Goal: Transaction & Acquisition: Download file/media

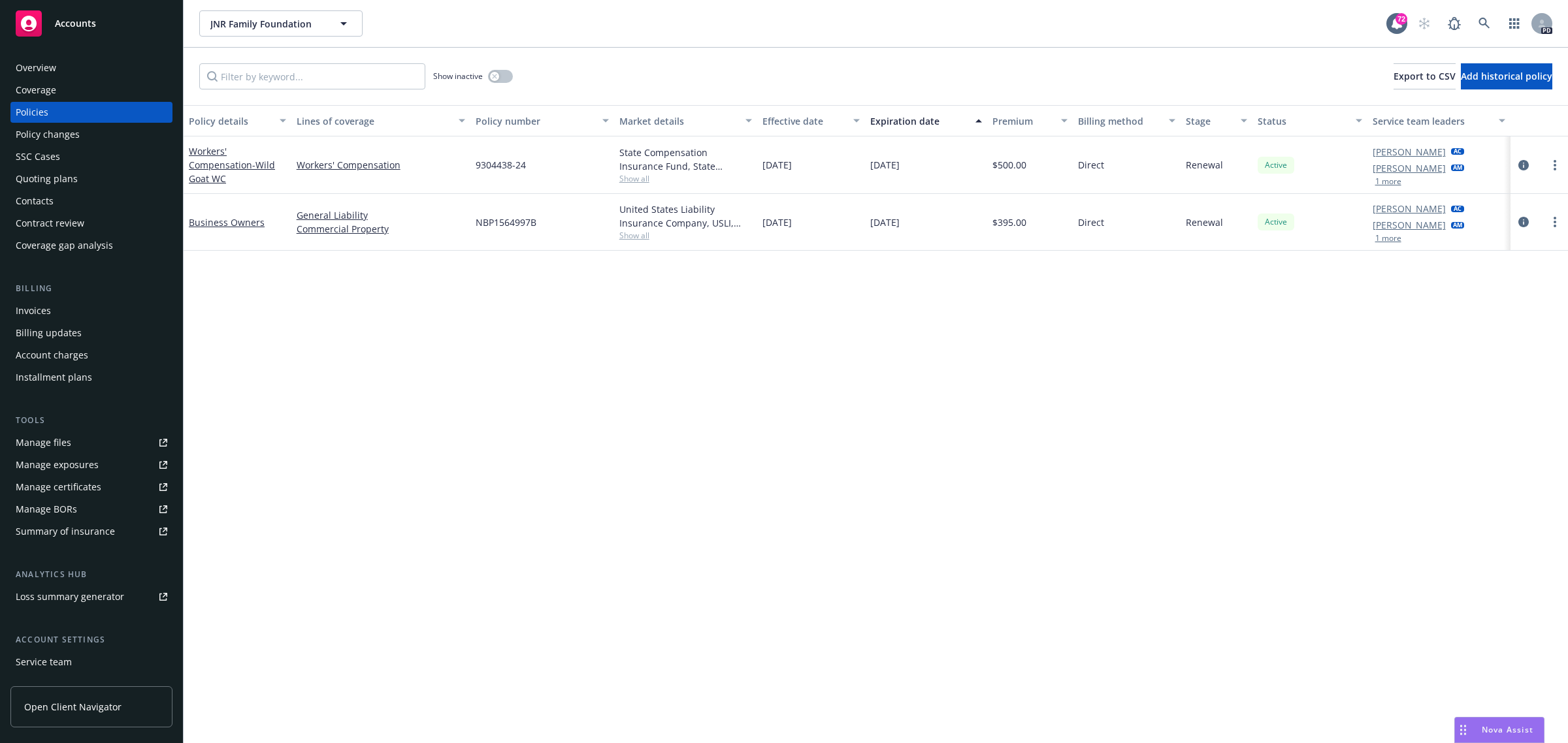
click at [77, 19] on span "Accounts" at bounding box center [75, 24] width 41 height 10
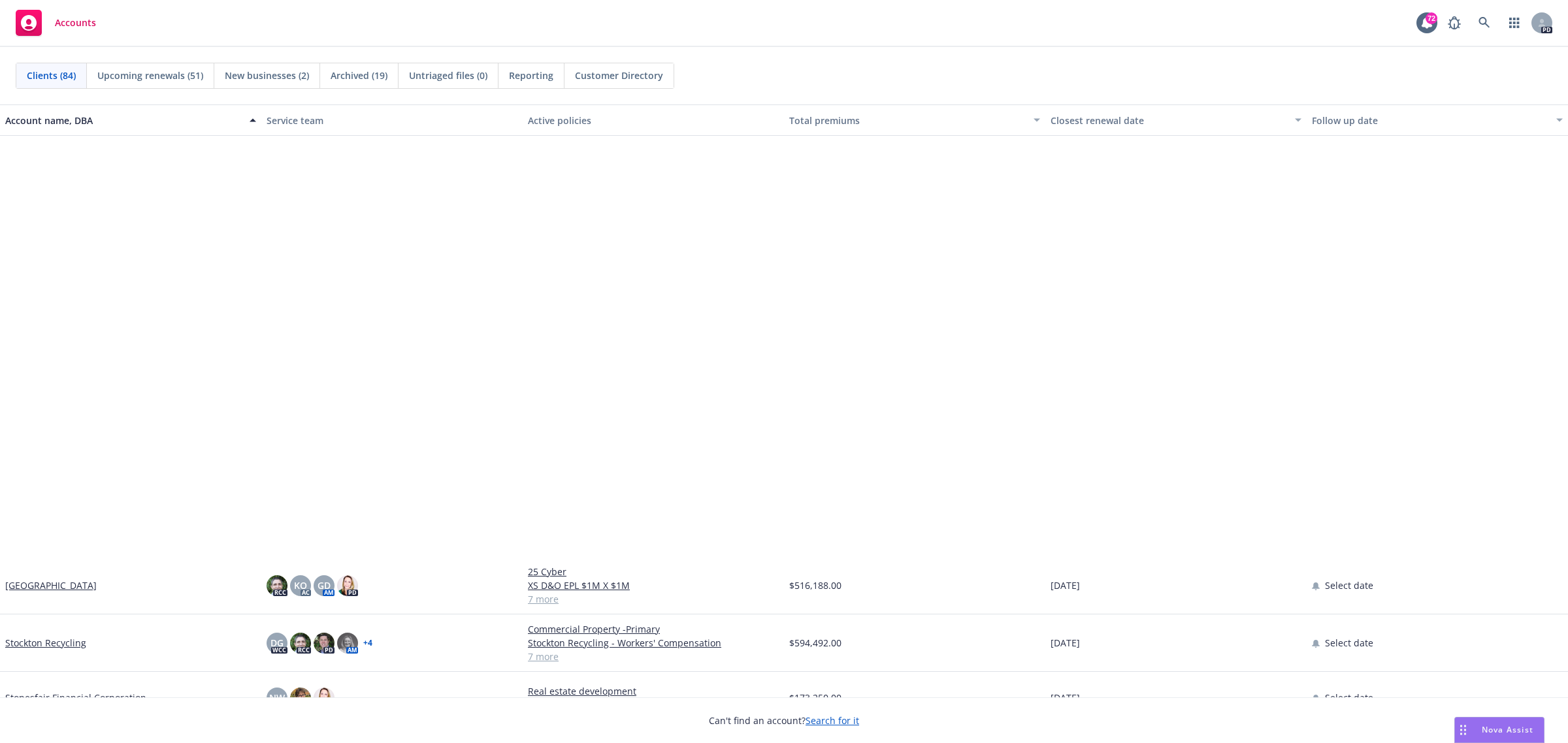
scroll to position [3673, 0]
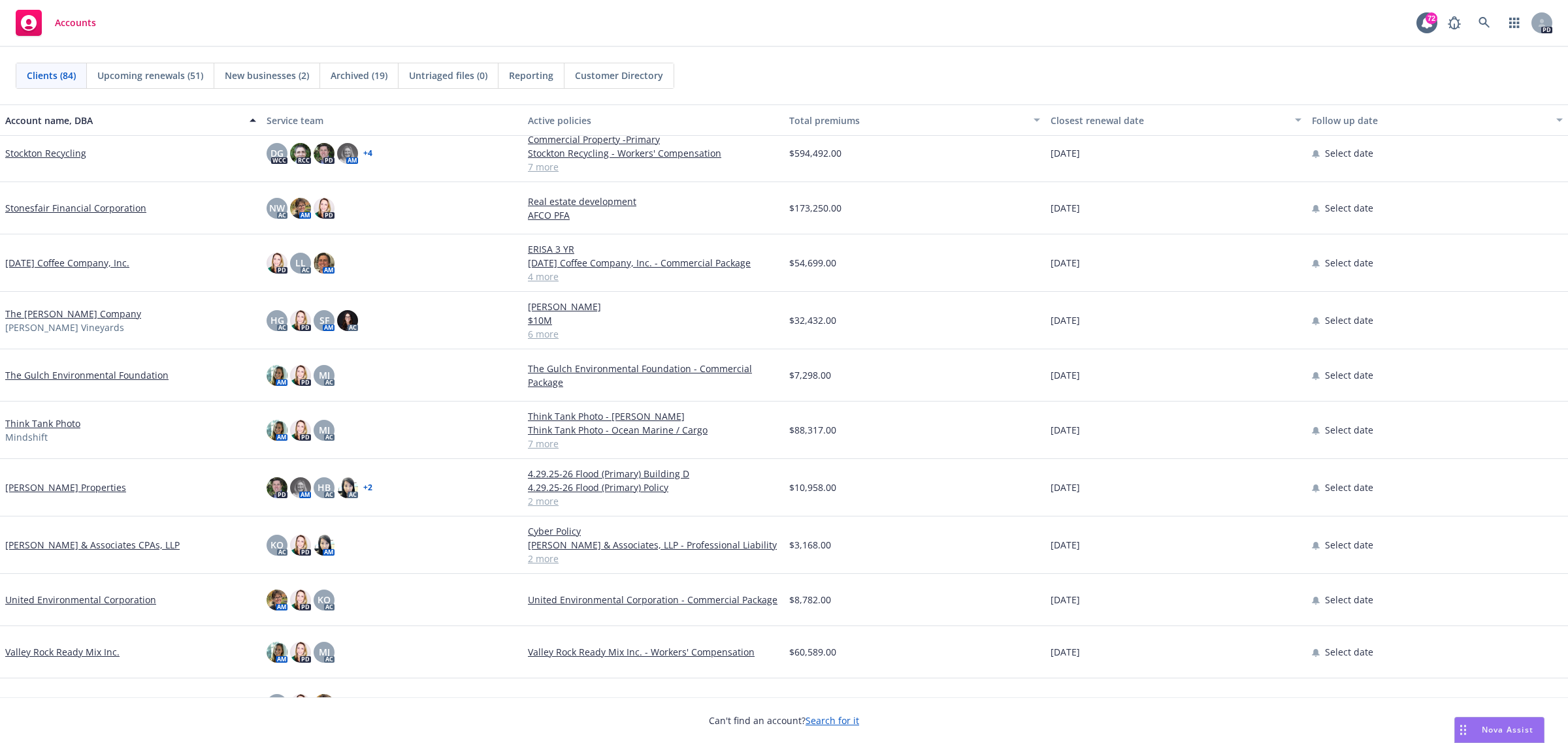
click at [28, 311] on link "The [PERSON_NAME] Company" at bounding box center [73, 313] width 136 height 13
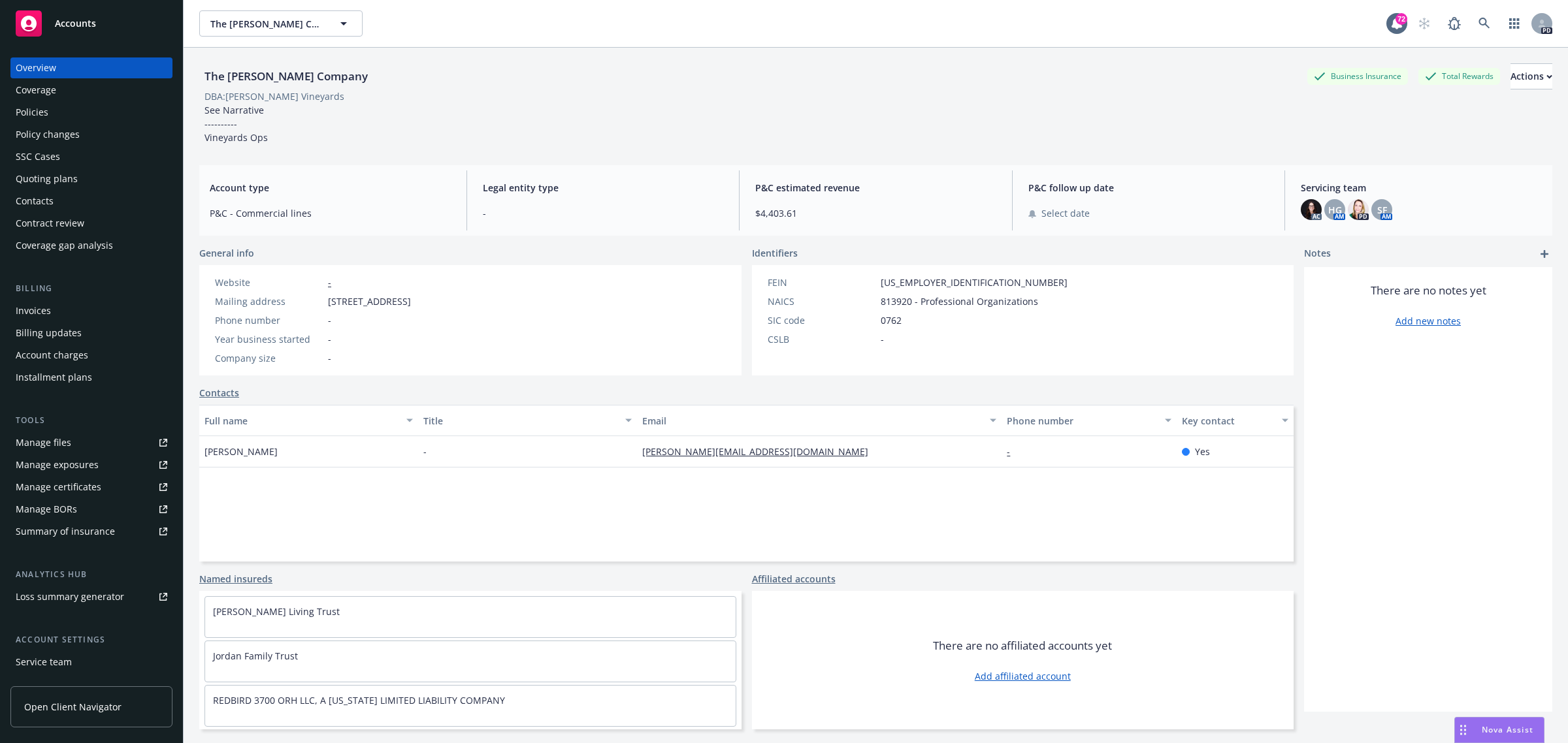
click at [34, 115] on div "Policies" at bounding box center [32, 112] width 33 height 21
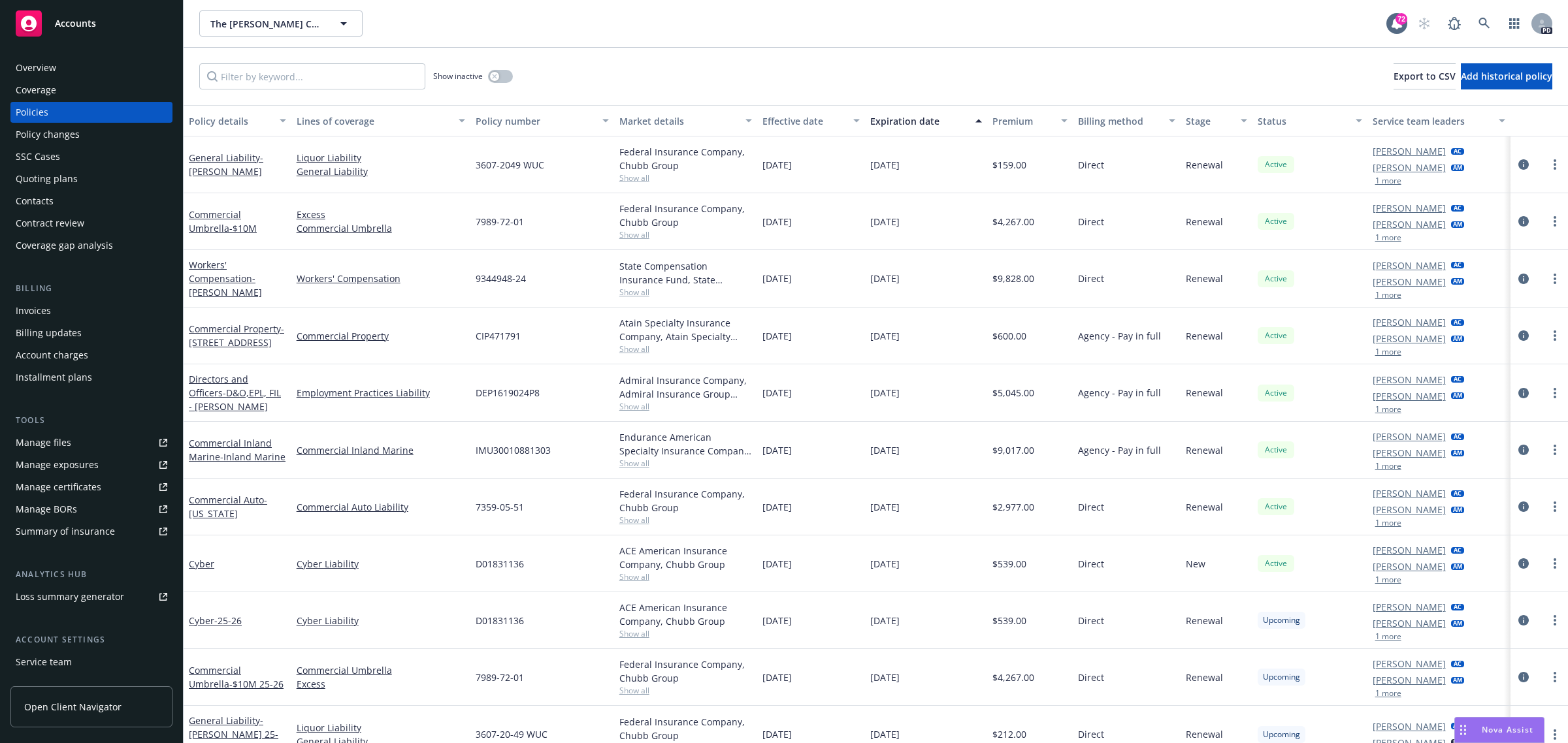
click at [629, 409] on span "Show all" at bounding box center [685, 406] width 133 height 11
click at [208, 265] on link "Workers' Compensation - [PERSON_NAME]" at bounding box center [225, 278] width 73 height 40
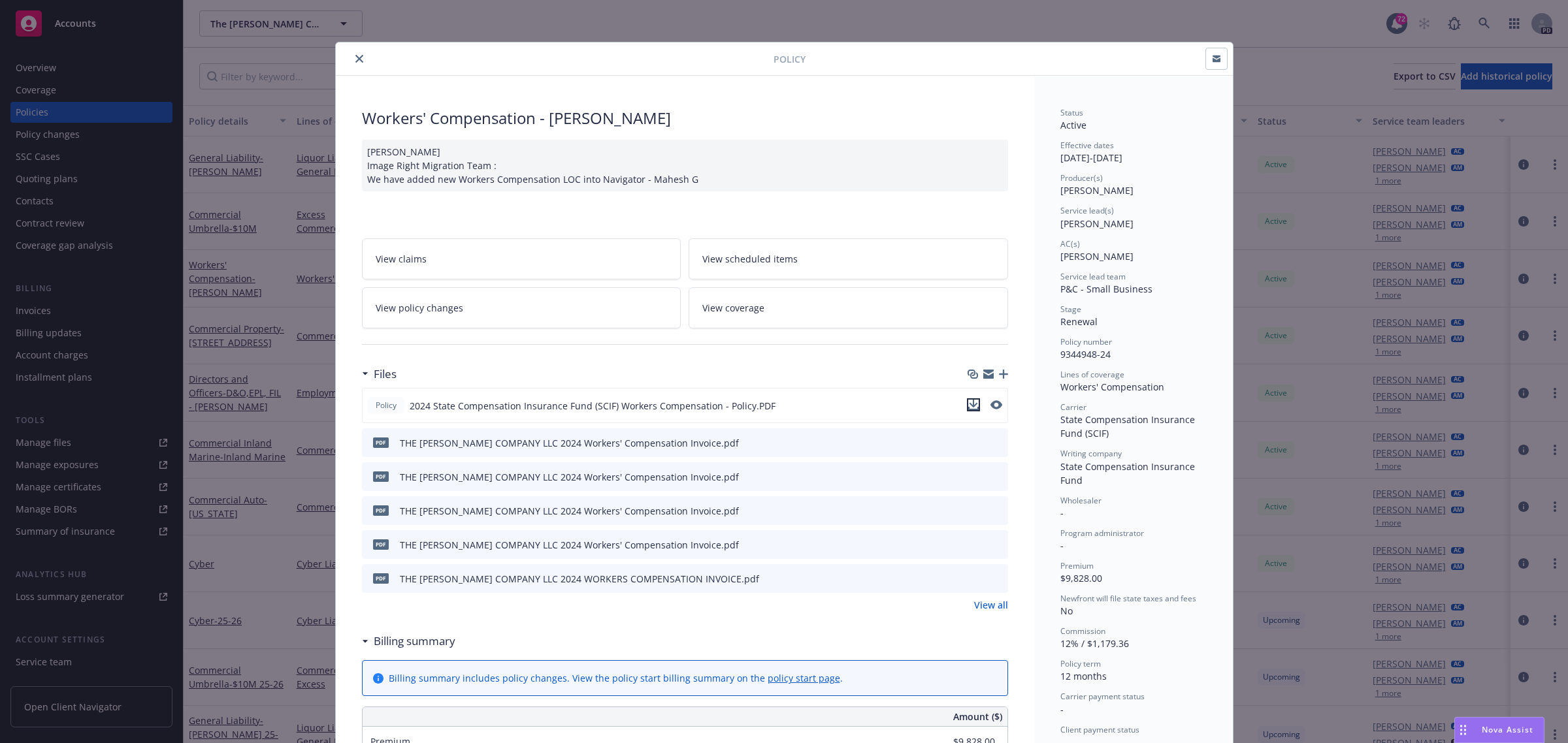
click at [968, 401] on icon "download file" at bounding box center [974, 405] width 10 height 10
click at [352, 54] on button "close" at bounding box center [359, 58] width 16 height 16
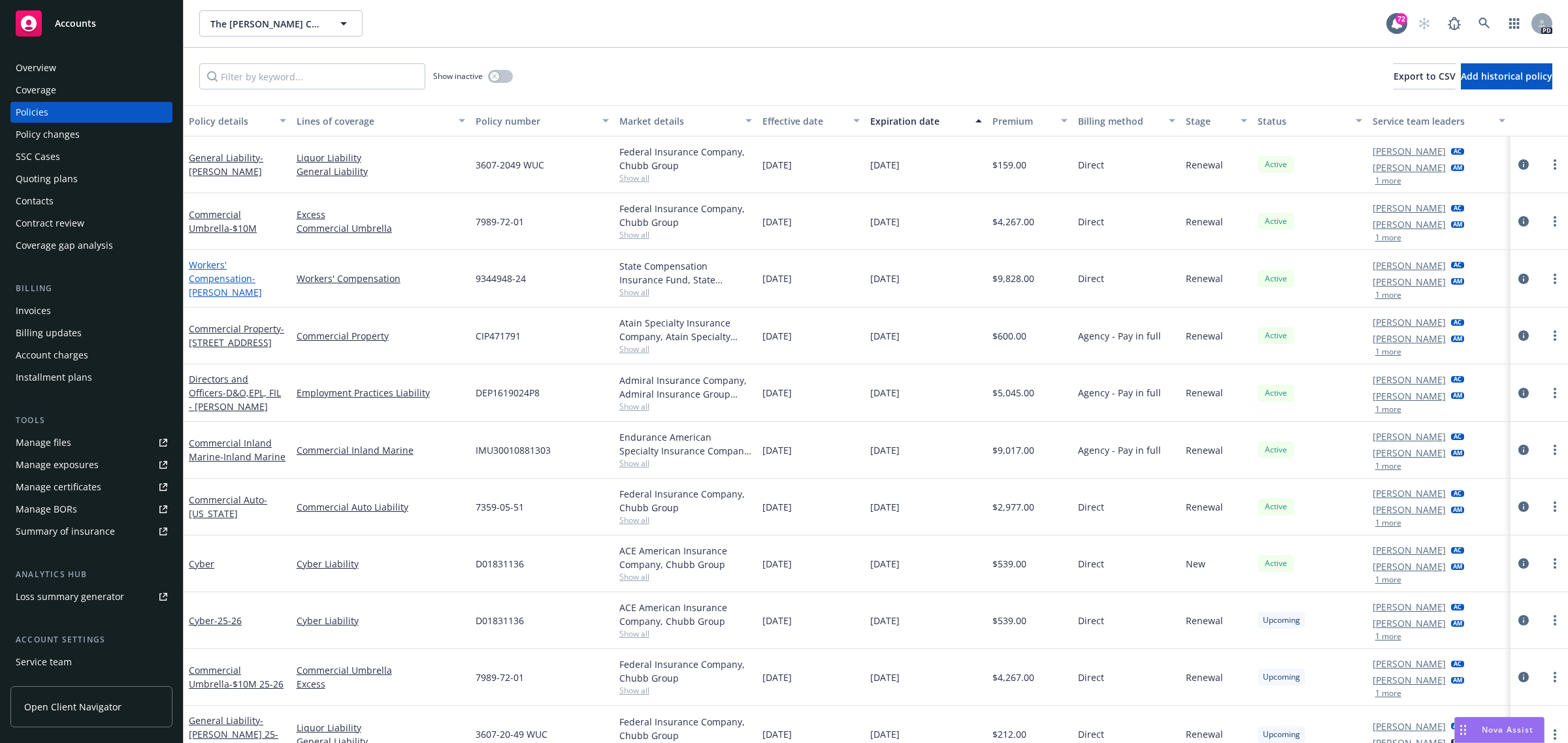
click at [207, 264] on link "Workers' Compensation - [PERSON_NAME]" at bounding box center [225, 278] width 73 height 40
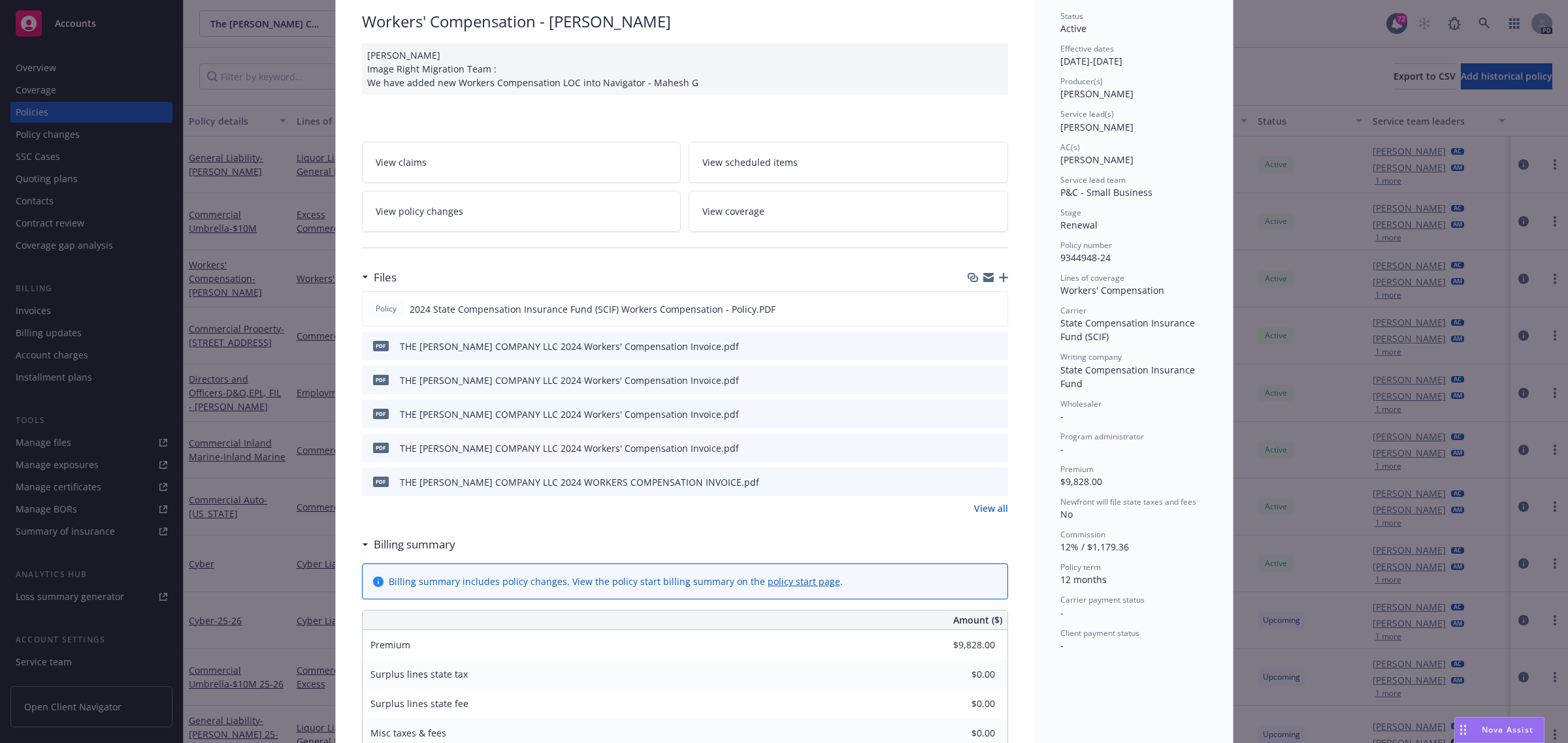
scroll to position [96, 0]
click at [968, 310] on icon "download file" at bounding box center [974, 309] width 10 height 10
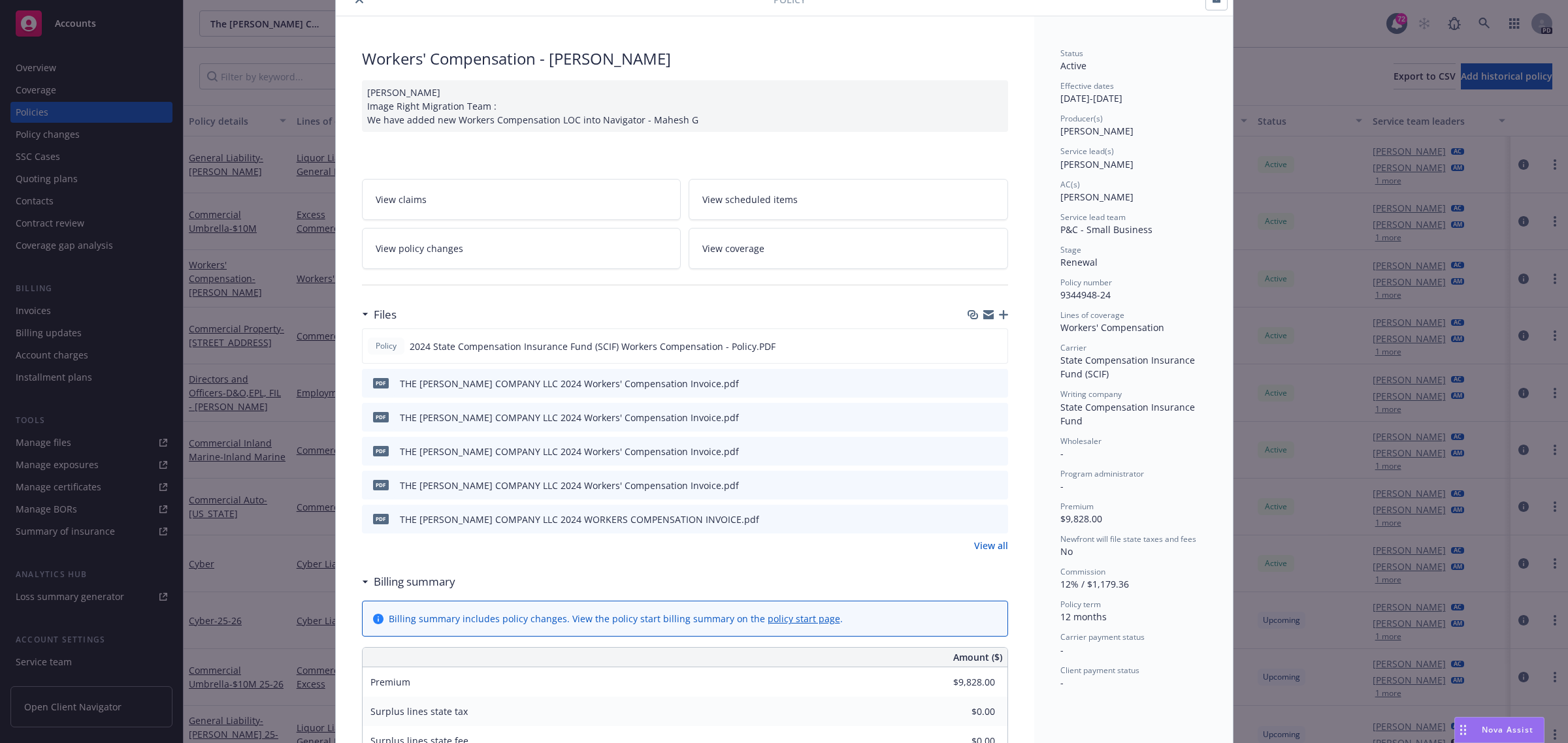
scroll to position [0, 0]
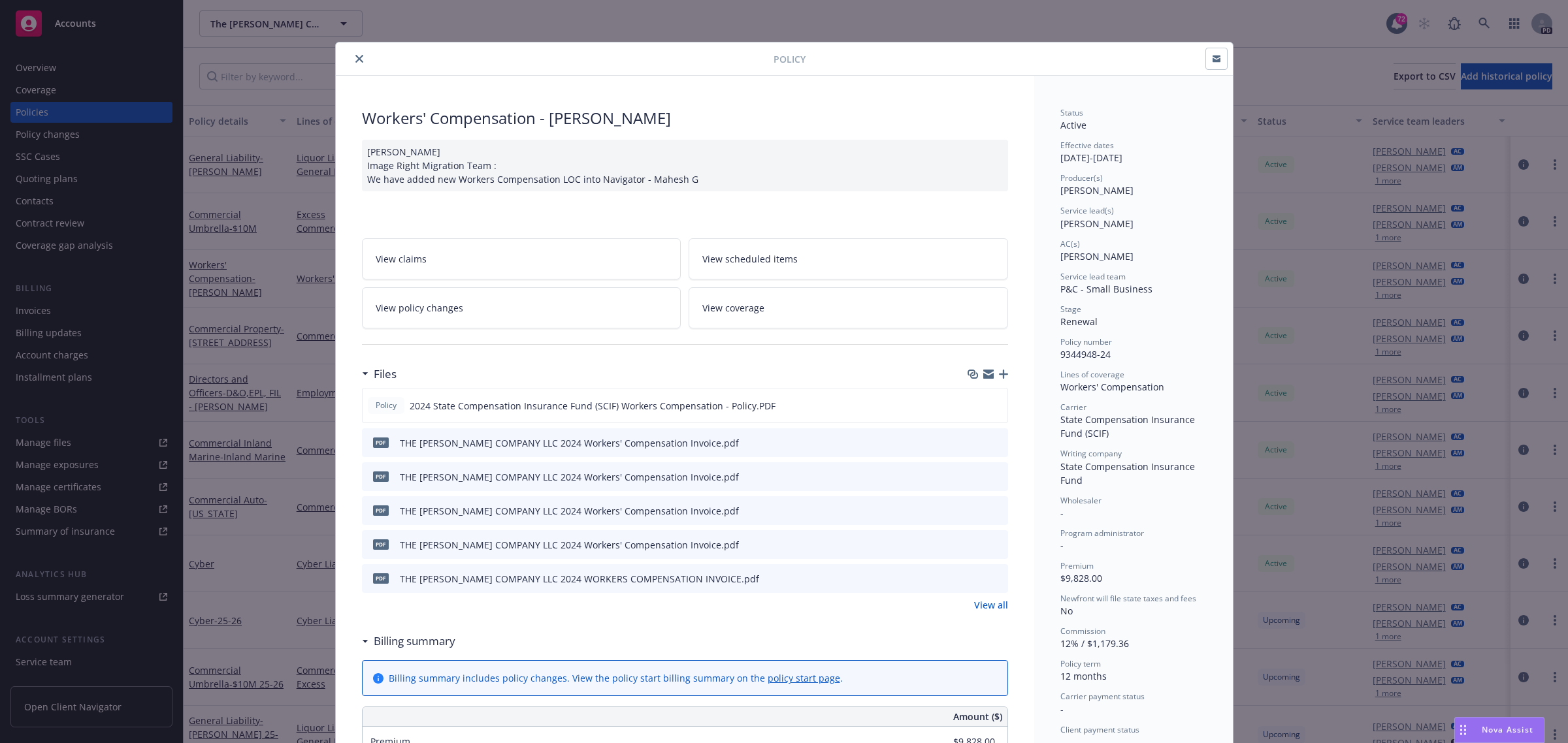
click at [352, 63] on button "close" at bounding box center [359, 58] width 16 height 16
